Goal: Information Seeking & Learning: Learn about a topic

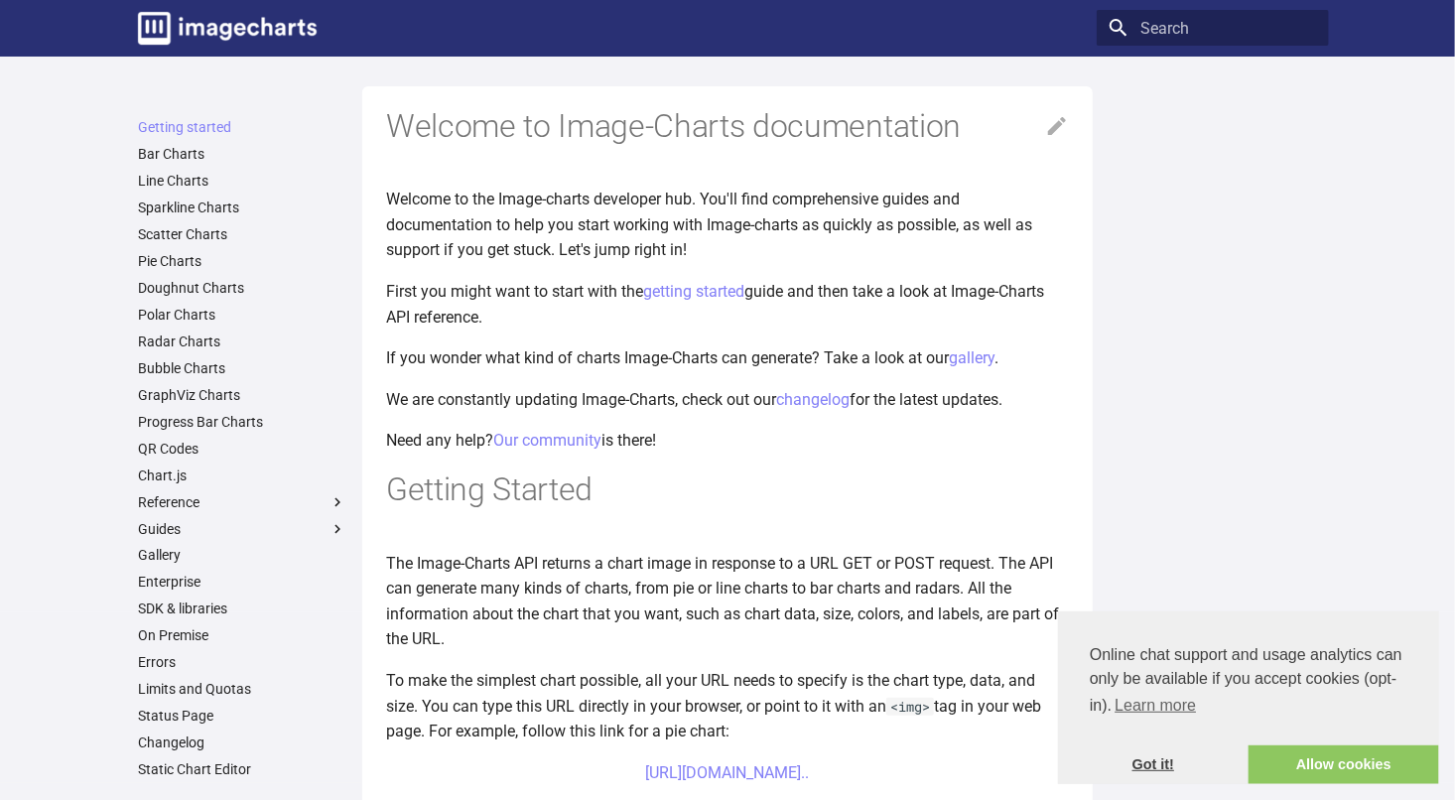
click at [1158, 755] on link "Got it!" at bounding box center [1153, 765] width 191 height 40
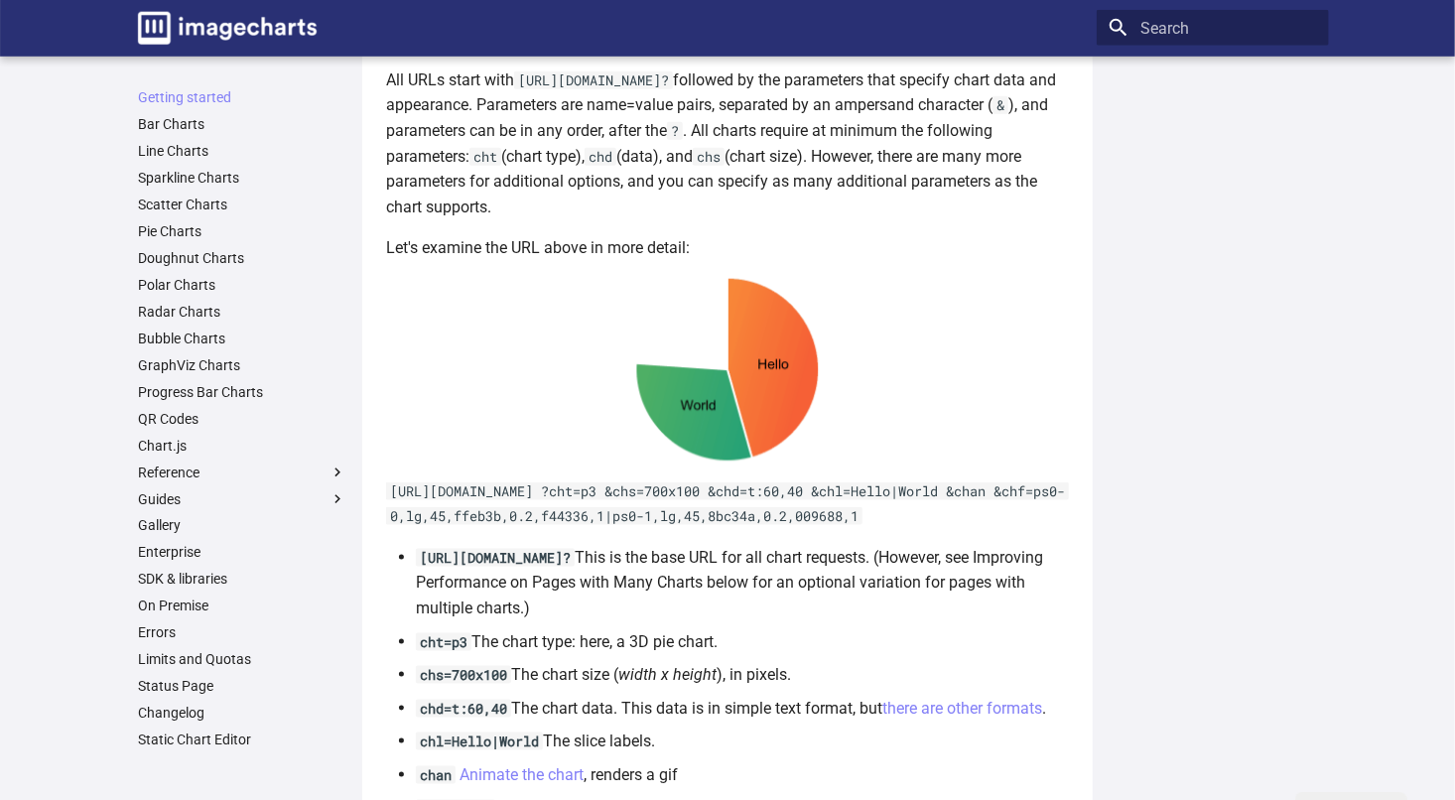
scroll to position [1078, 0]
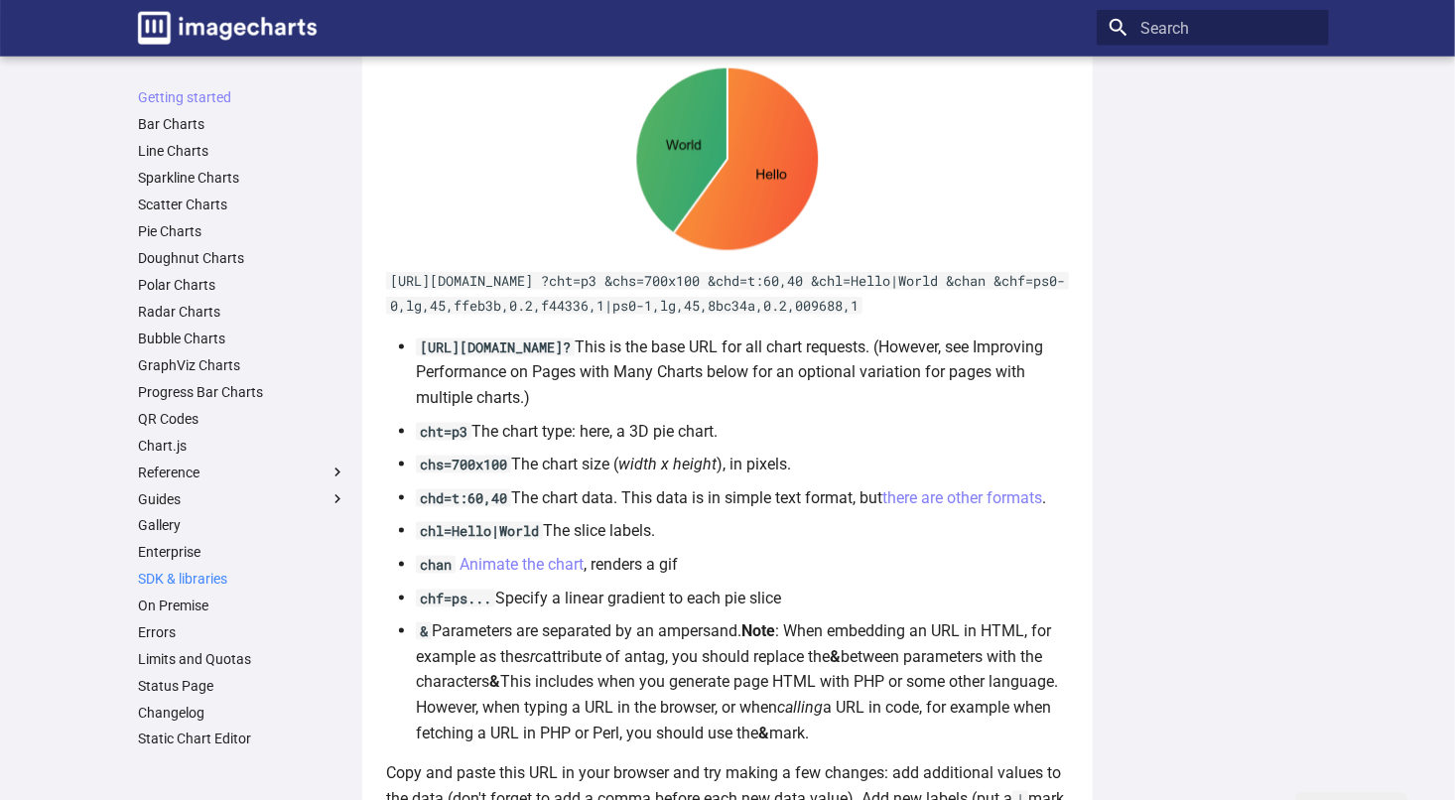
click at [218, 578] on link "SDK & libraries" at bounding box center [242, 579] width 208 height 18
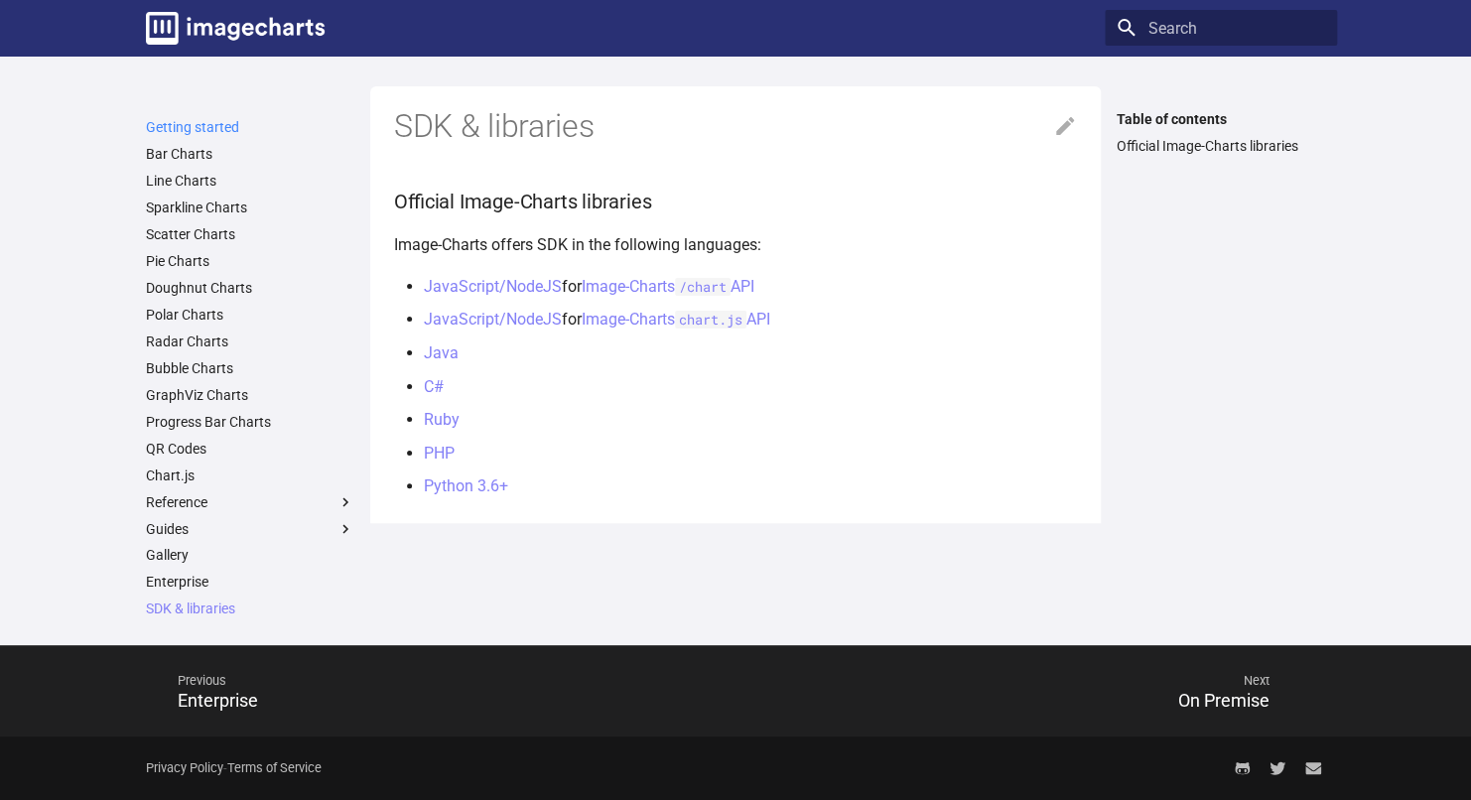
click at [208, 128] on link "Getting started" at bounding box center [250, 127] width 208 height 18
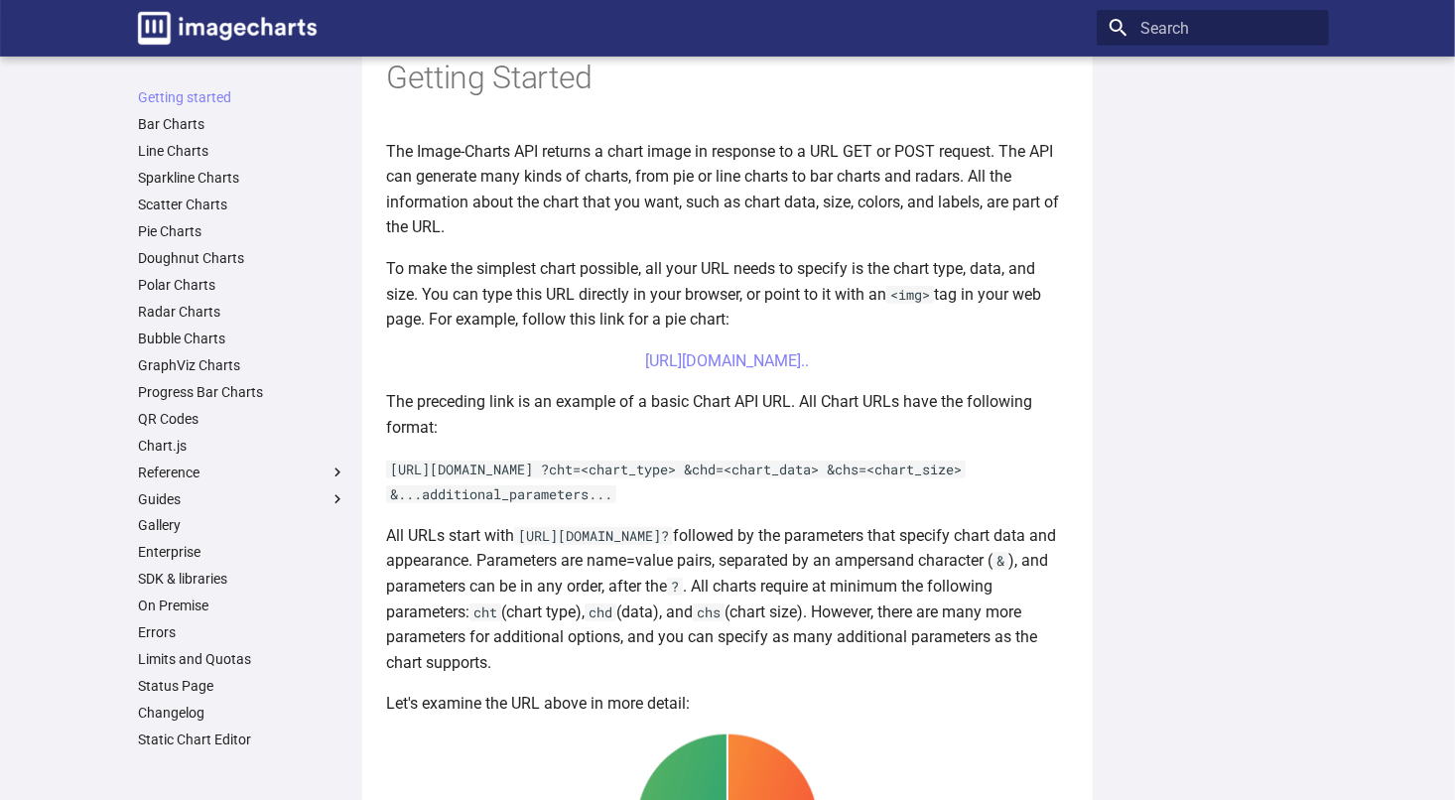
scroll to position [415, 0]
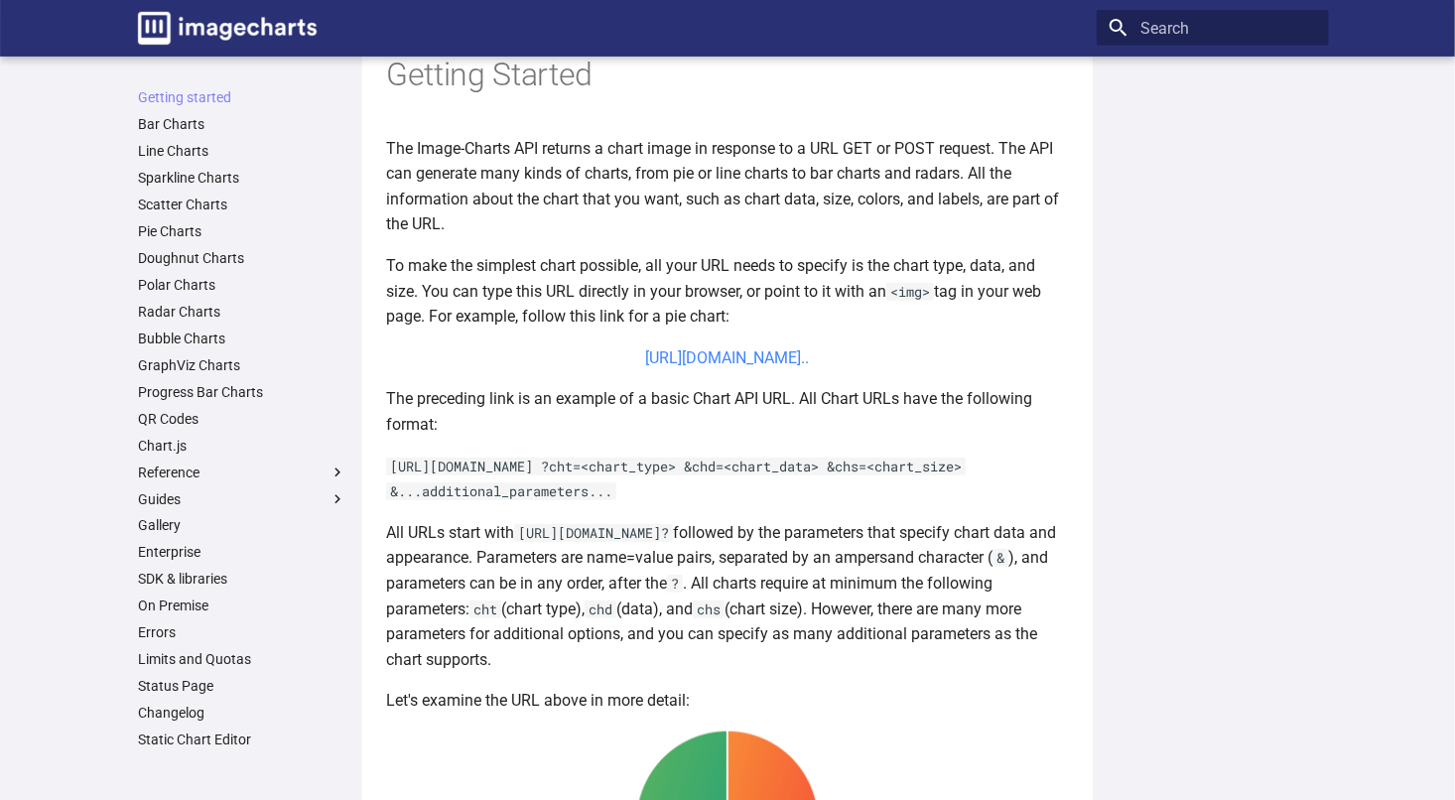
click at [701, 357] on link "[URL][DOMAIN_NAME].." at bounding box center [728, 357] width 164 height 19
click at [173, 410] on link "QR Codes" at bounding box center [242, 419] width 208 height 18
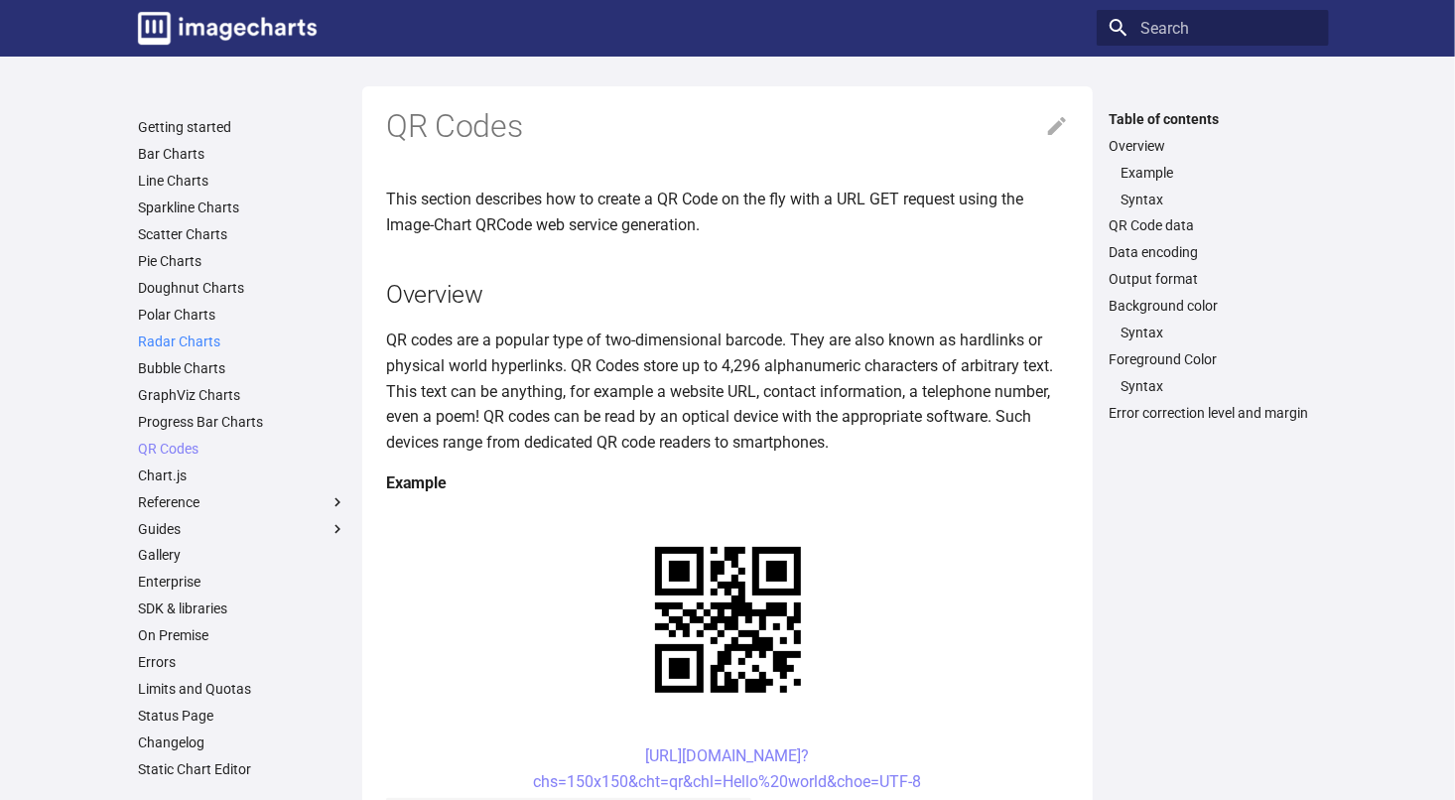
click at [202, 342] on link "Radar Charts" at bounding box center [242, 341] width 208 height 18
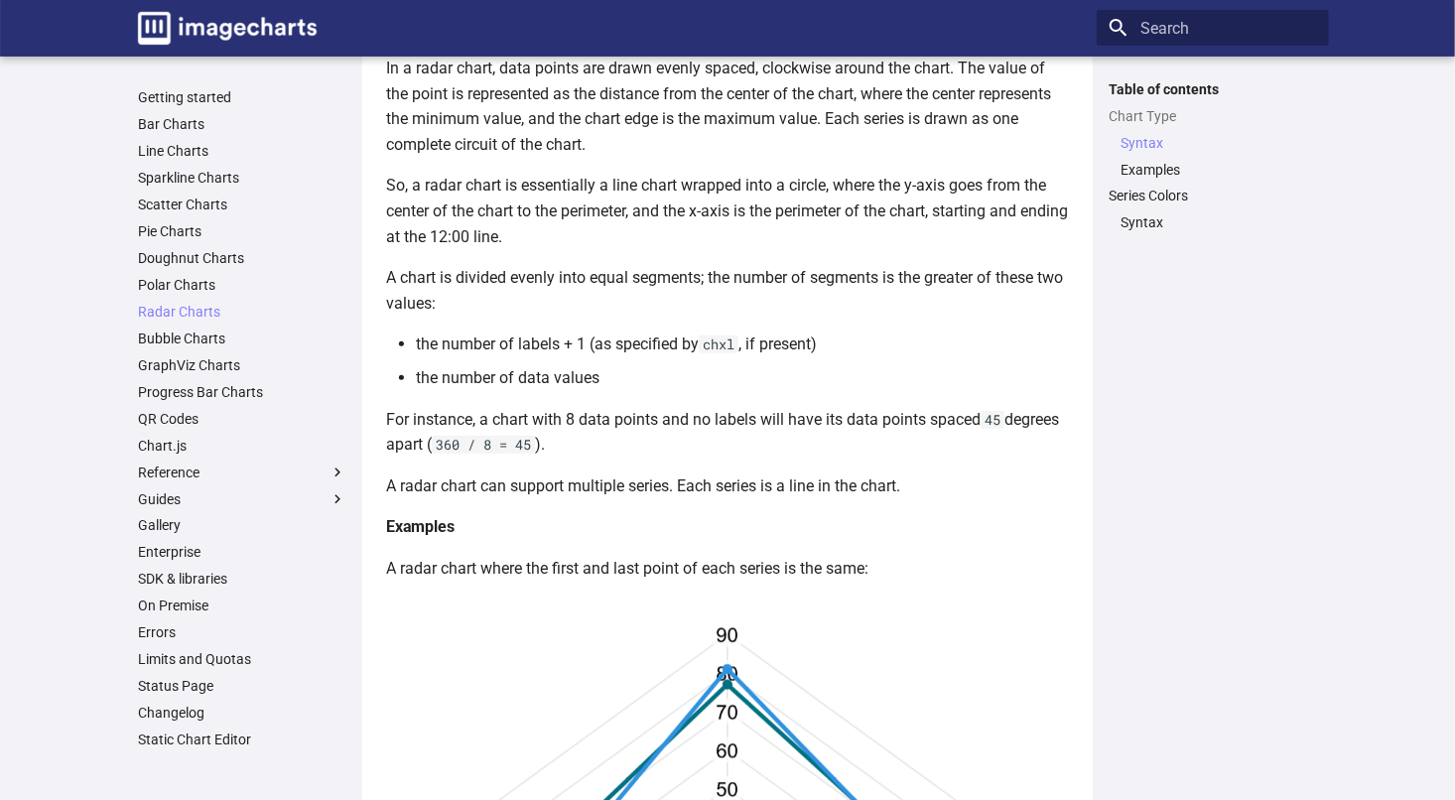
scroll to position [325, 0]
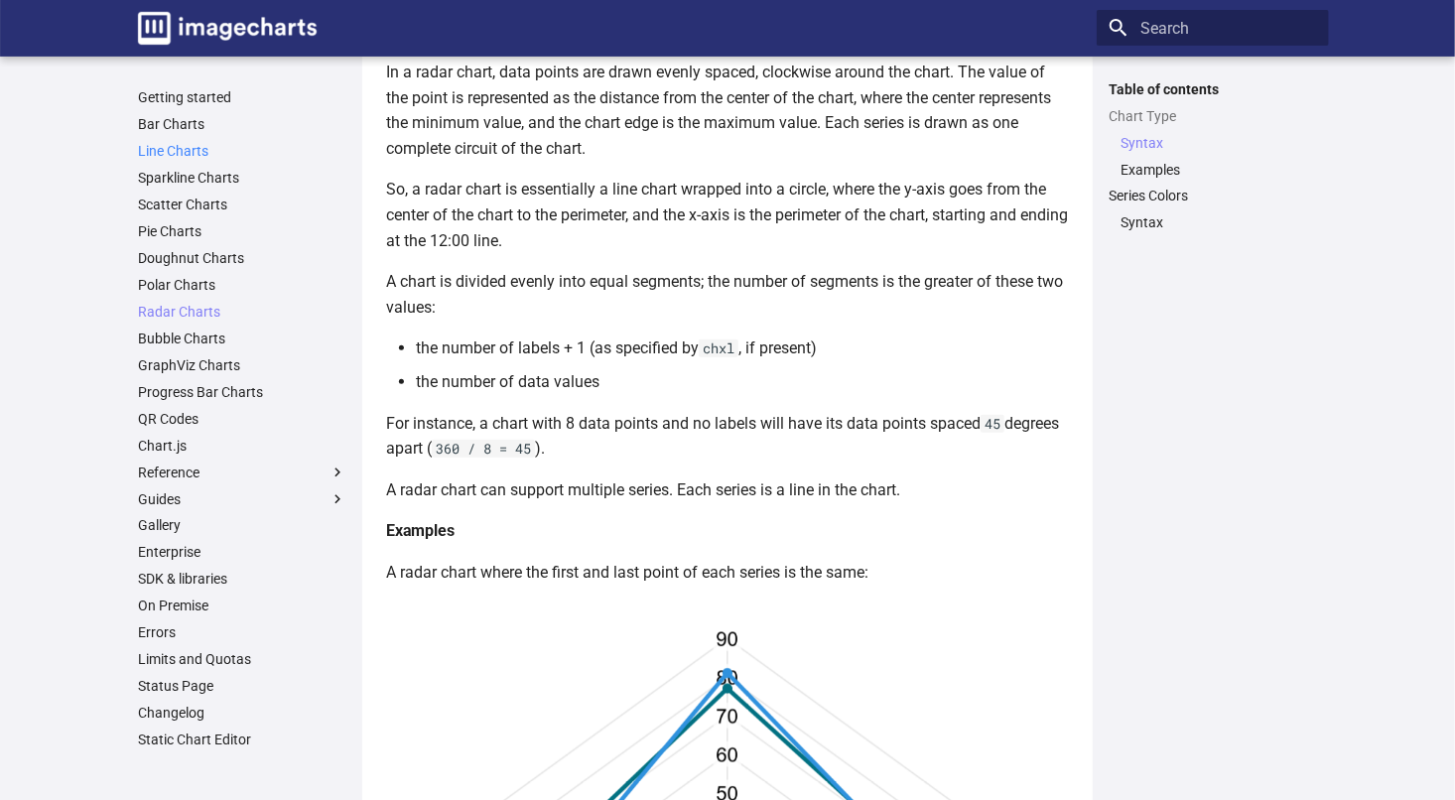
click at [196, 144] on link "Line Charts" at bounding box center [242, 151] width 208 height 18
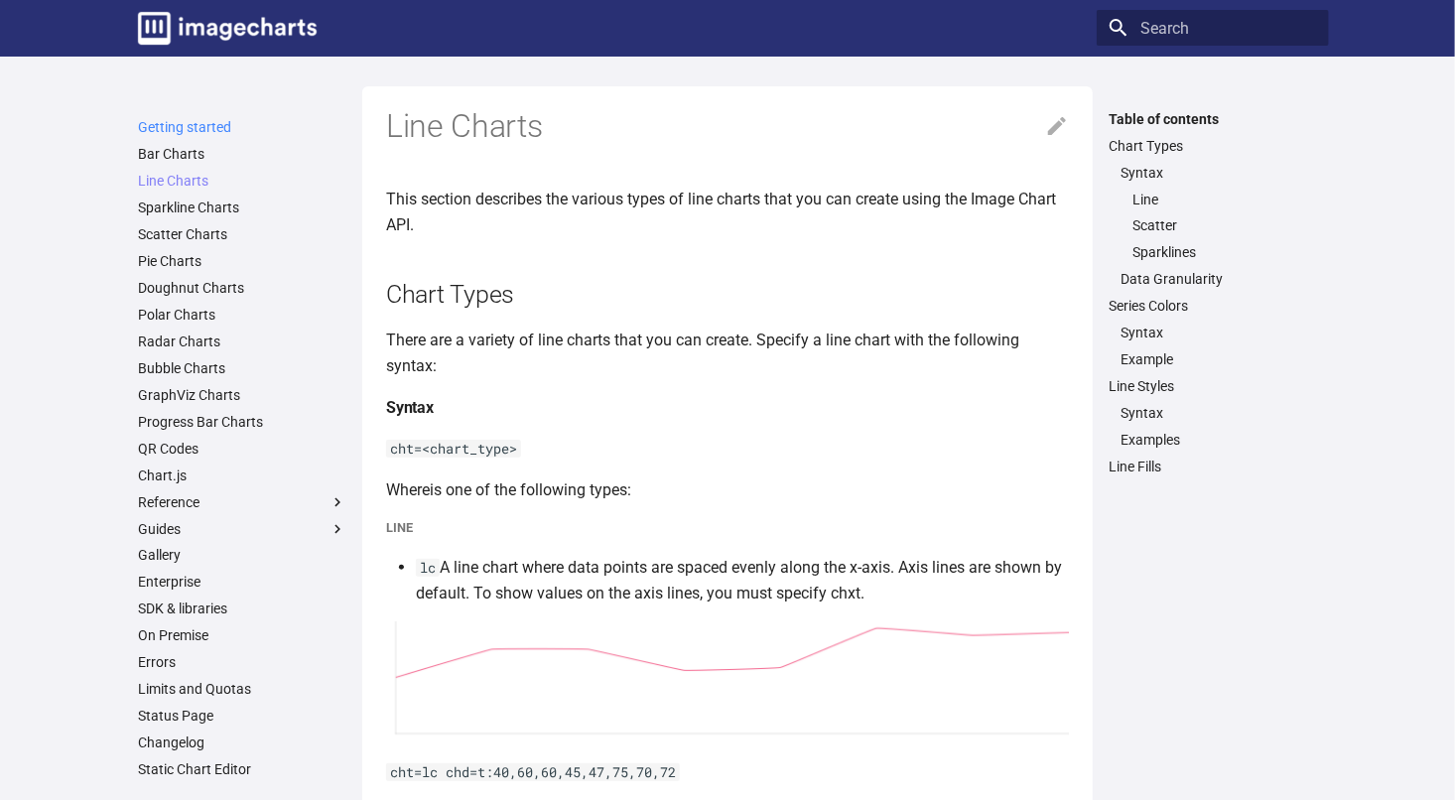
click at [189, 126] on link "Getting started" at bounding box center [242, 127] width 208 height 18
